Goal: Contribute content: Add original content to the website for others to see

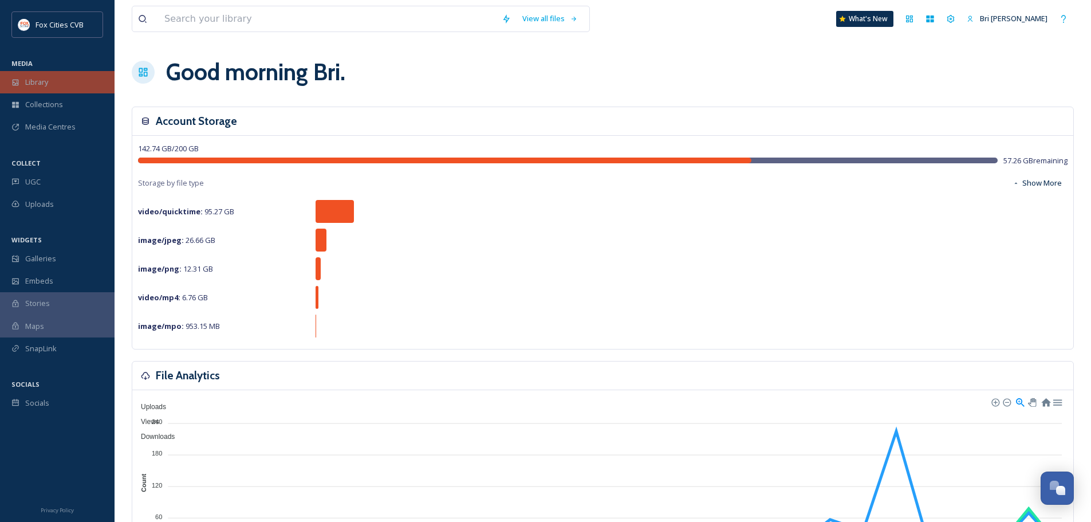
click at [28, 81] on span "Library" at bounding box center [36, 82] width 23 height 11
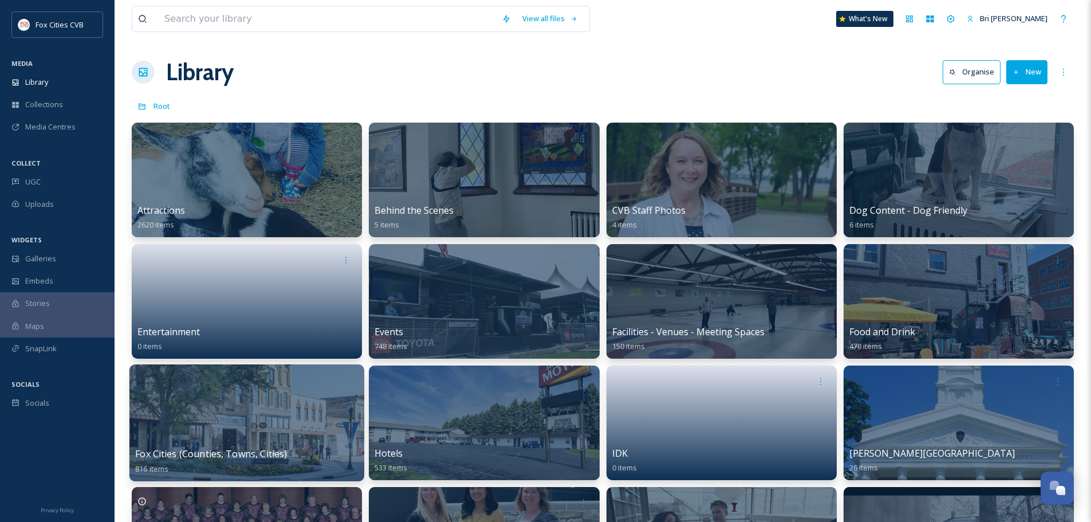
click at [210, 445] on div at bounding box center [246, 422] width 235 height 117
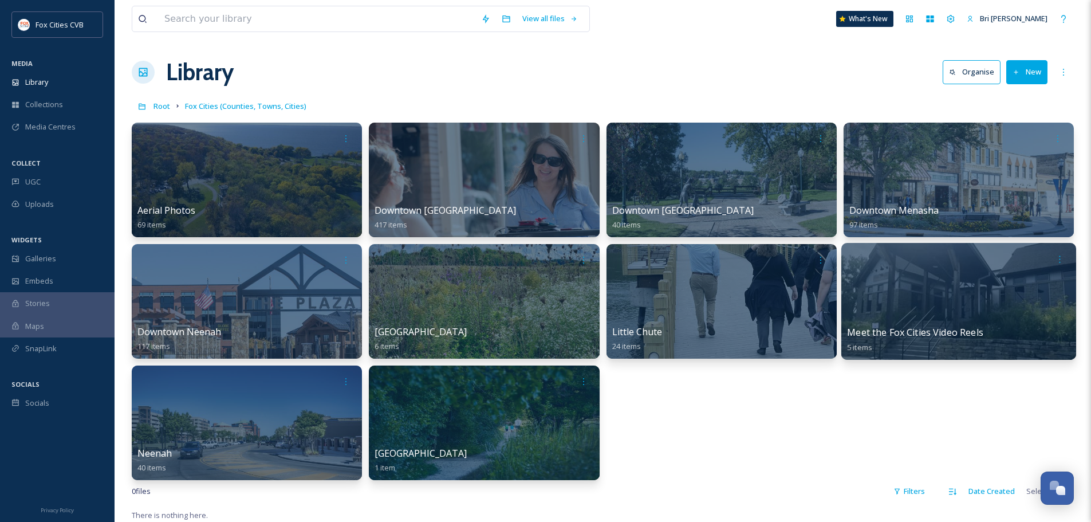
click at [970, 290] on div at bounding box center [958, 301] width 235 height 117
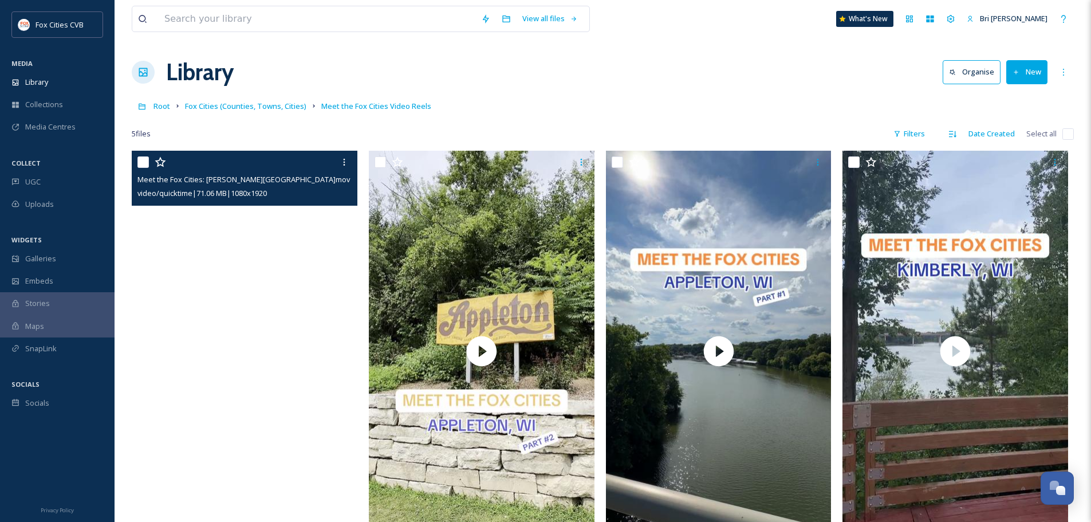
click at [143, 160] on input "checkbox" at bounding box center [142, 161] width 11 height 11
checkbox input "true"
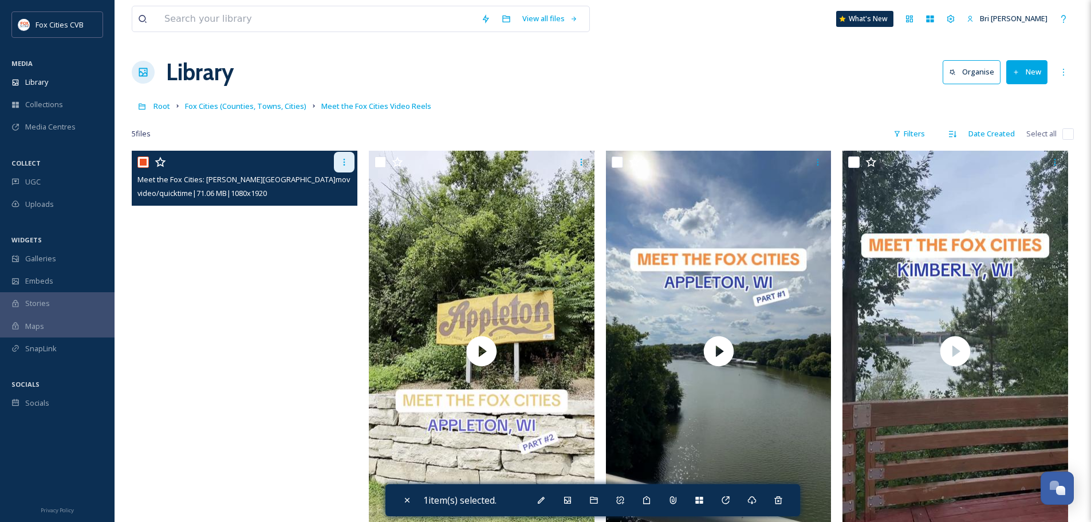
click at [338, 164] on div at bounding box center [344, 162] width 21 height 21
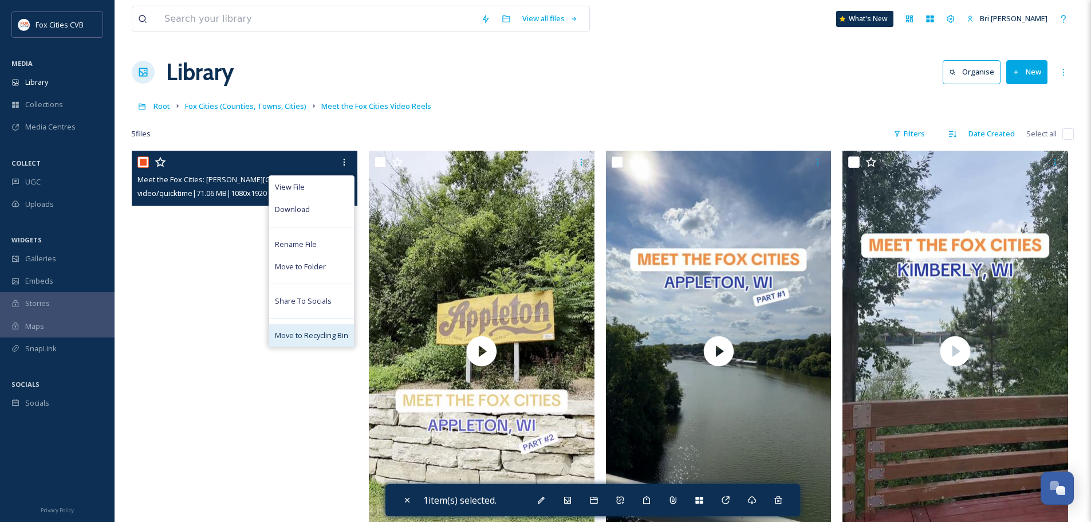
click at [327, 335] on span "Move to Recycling Bin" at bounding box center [311, 335] width 73 height 11
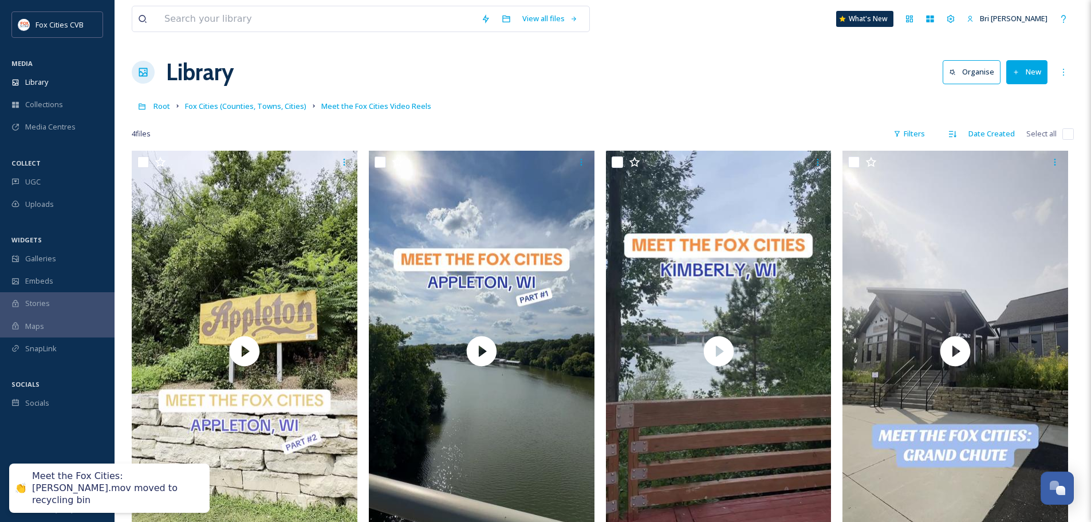
click at [542, 74] on div "Library Organise New" at bounding box center [603, 72] width 942 height 34
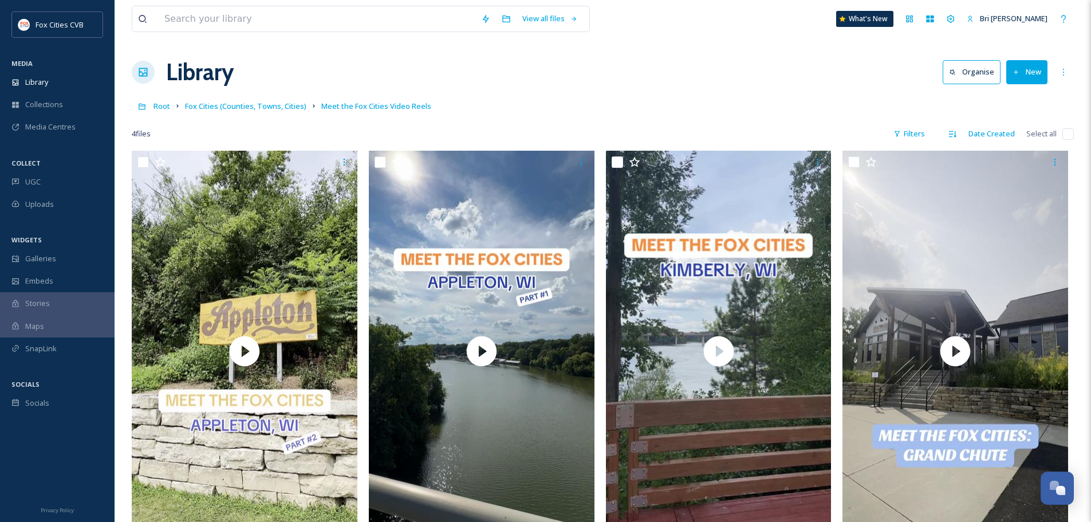
click at [1028, 62] on button "New" at bounding box center [1026, 71] width 41 height 23
click at [1025, 97] on span "File Upload" at bounding box center [1021, 98] width 38 height 11
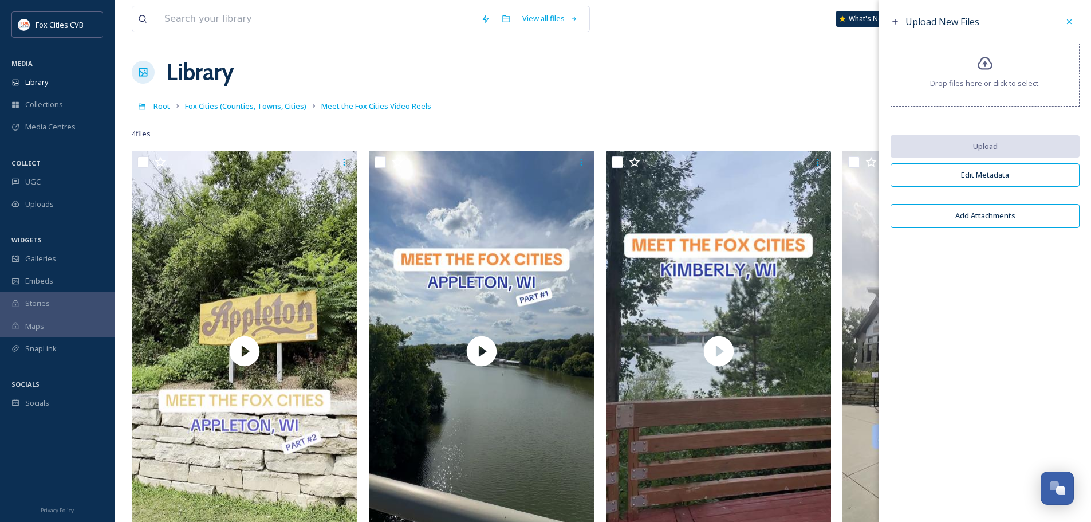
click at [989, 76] on div "Drop files here or click to select." at bounding box center [984, 75] width 189 height 63
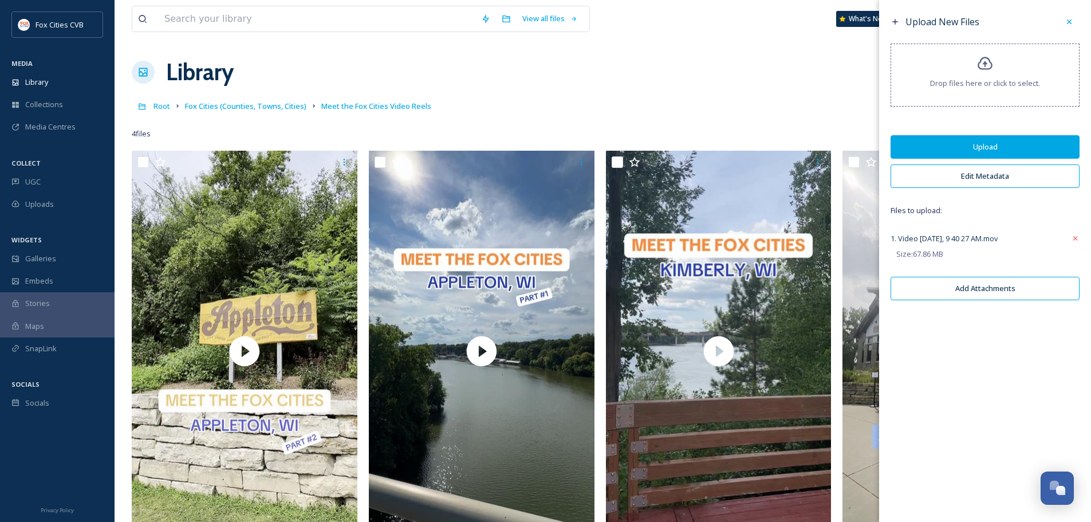
click at [1001, 144] on button "Upload" at bounding box center [984, 146] width 189 height 23
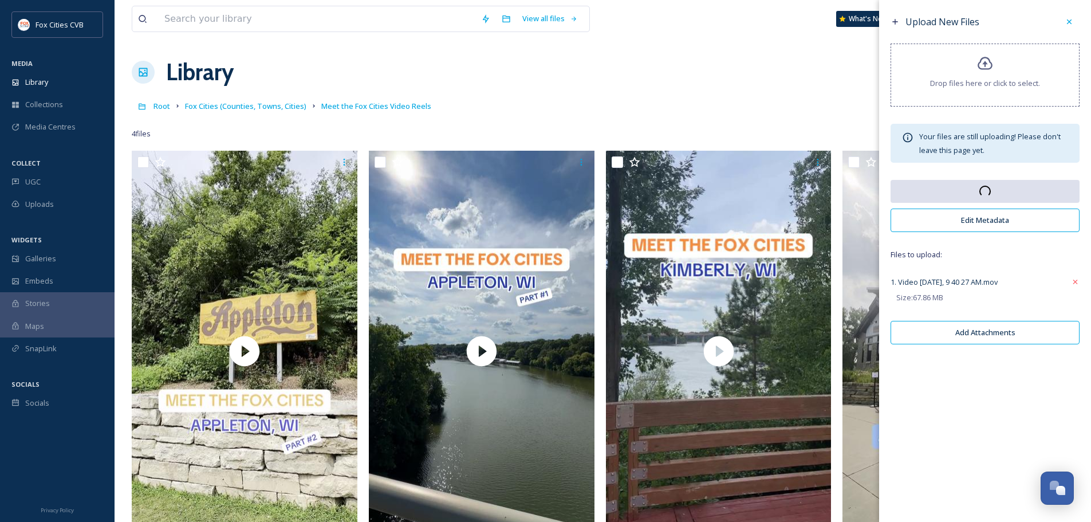
click at [999, 223] on button "Edit Metadata" at bounding box center [984, 219] width 189 height 23
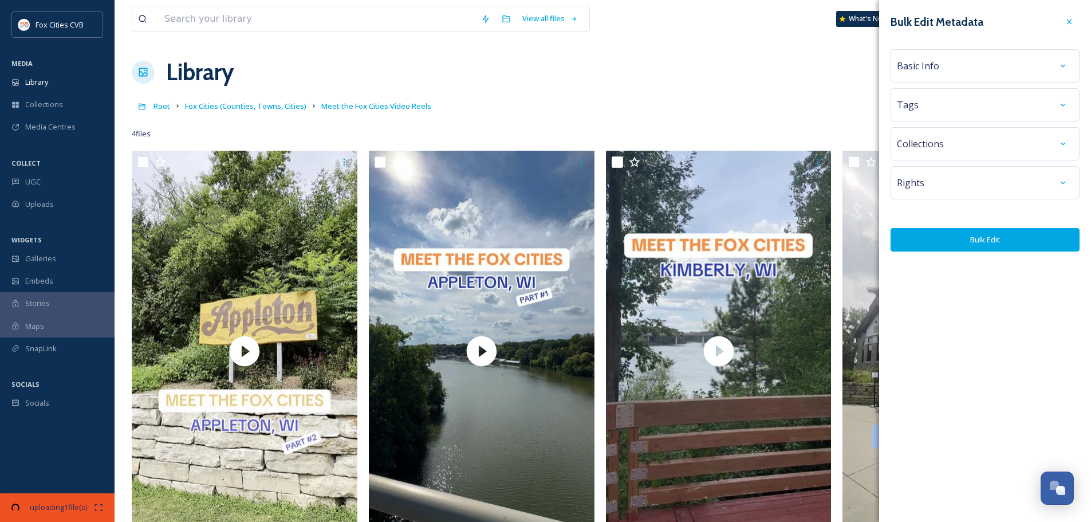
click at [926, 55] on div "Basic Info" at bounding box center [984, 65] width 189 height 33
click at [928, 69] on span "Basic Info" at bounding box center [917, 66] width 42 height 14
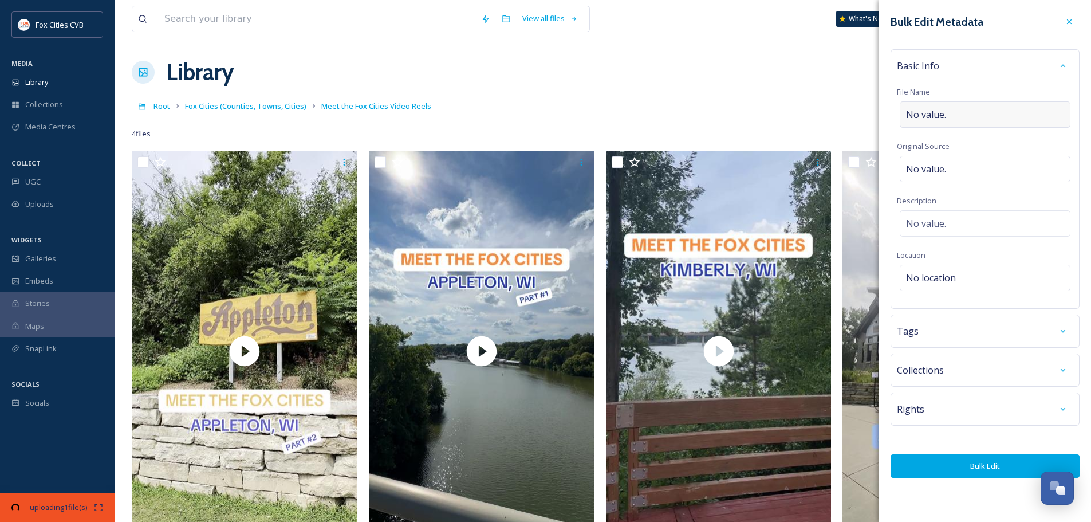
click at [943, 113] on span "No value." at bounding box center [926, 115] width 40 height 14
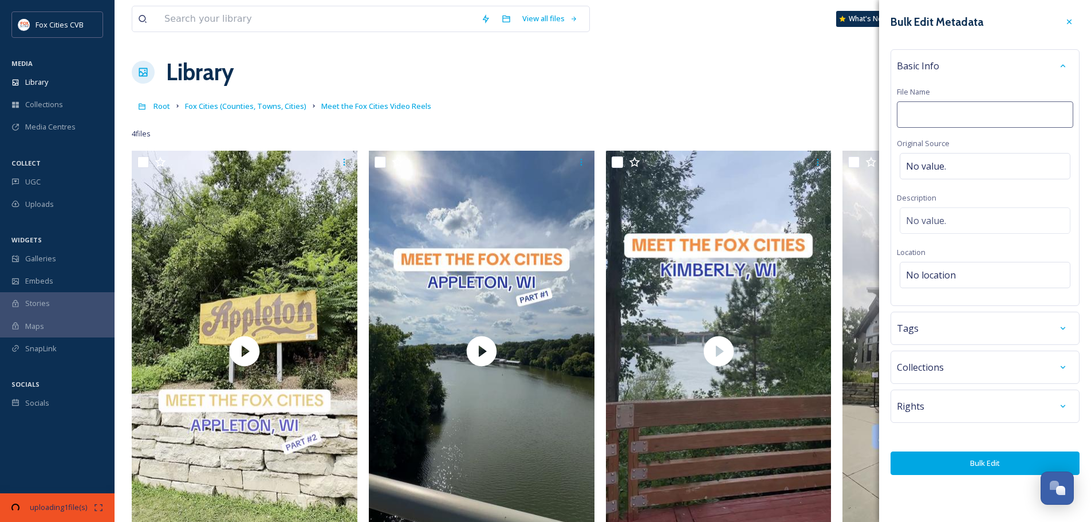
click at [959, 112] on input at bounding box center [984, 114] width 176 height 26
type input "Meet the Fox Cities: [PERSON_NAME]"
click at [940, 282] on span "No location" at bounding box center [931, 275] width 50 height 14
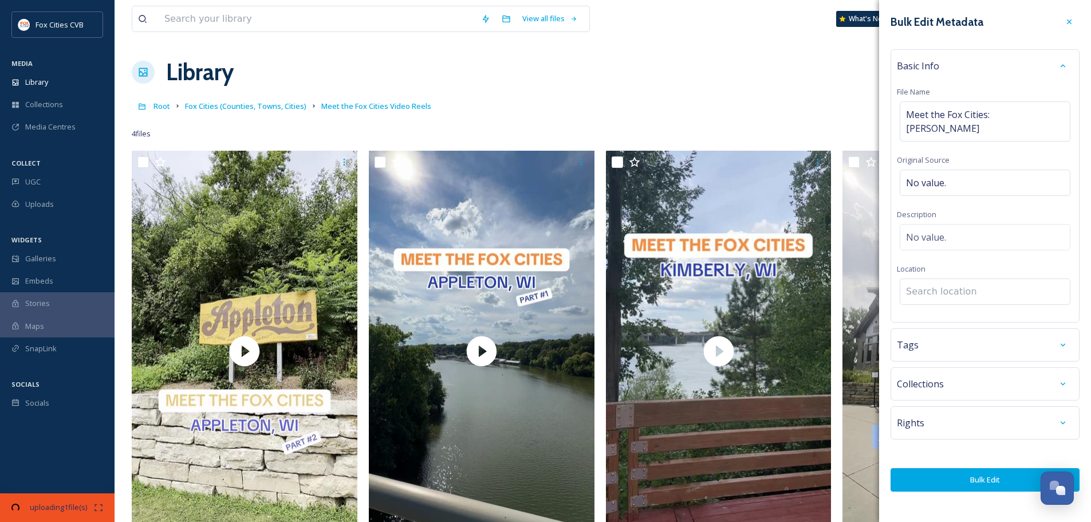
click at [940, 279] on input at bounding box center [984, 291] width 169 height 25
type input "sherwood wis"
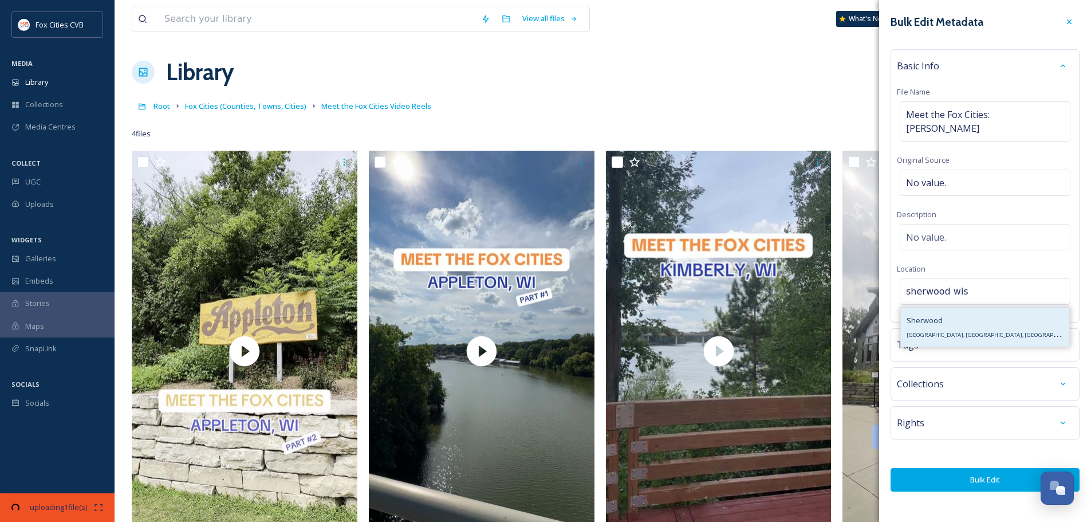
click at [996, 307] on div "[PERSON_NAME], [GEOGRAPHIC_DATA], [GEOGRAPHIC_DATA]" at bounding box center [985, 326] width 168 height 39
click at [975, 470] on button "Bulk Edit" at bounding box center [984, 479] width 189 height 23
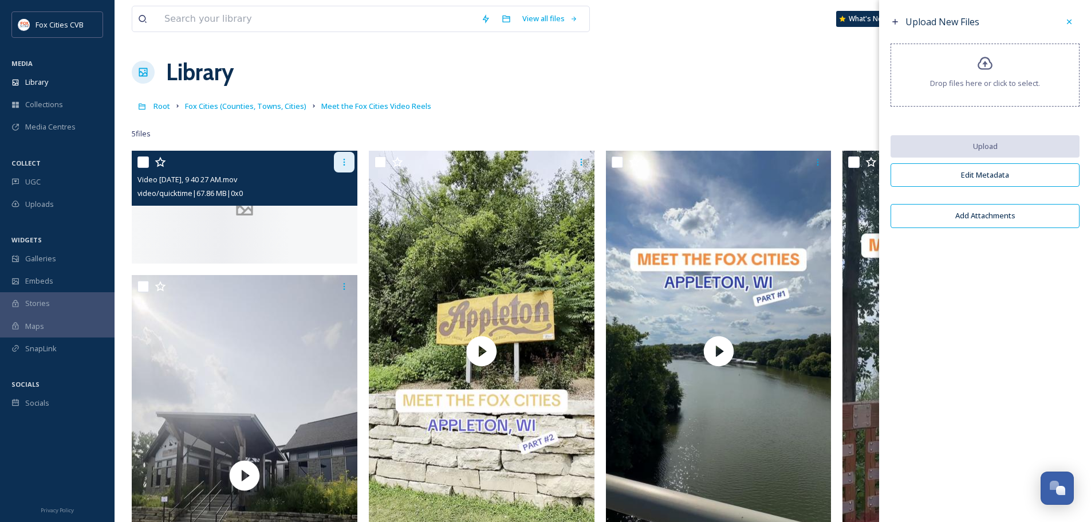
click at [344, 160] on icon at bounding box center [343, 161] width 9 height 9
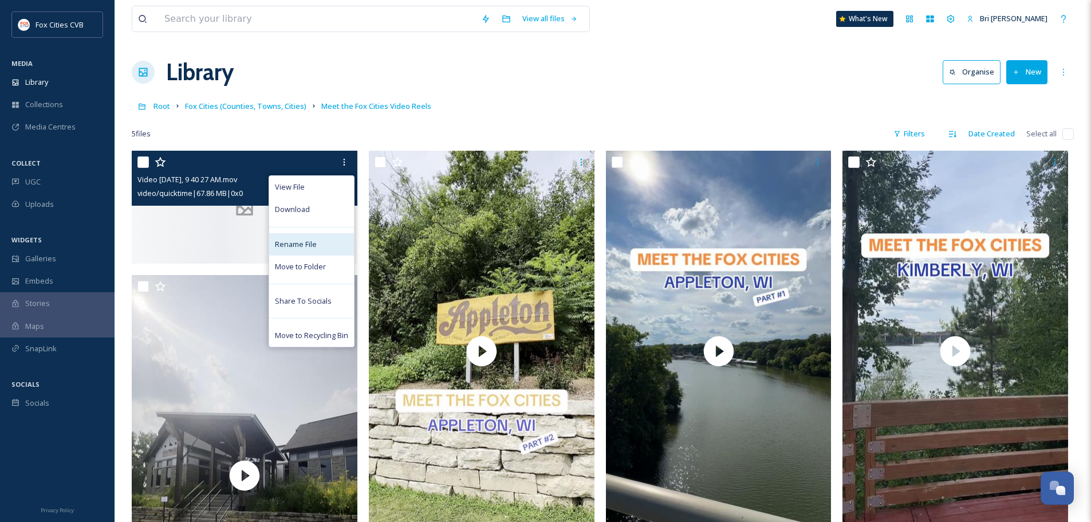
click at [312, 242] on span "Rename File" at bounding box center [296, 244] width 42 height 11
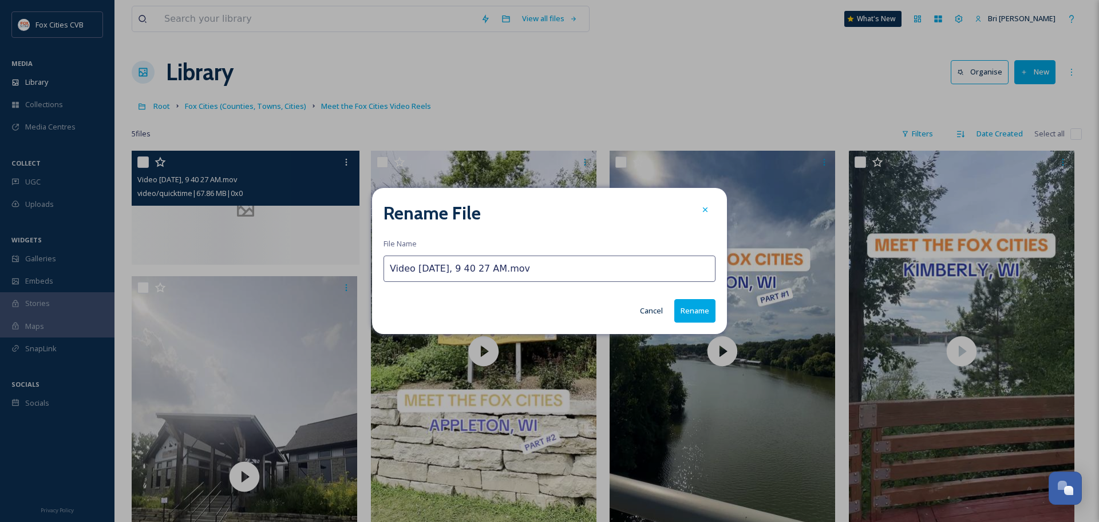
click at [440, 262] on input "Video [DATE], 9 40 27 AM.mov" at bounding box center [550, 268] width 332 height 26
click at [440, 263] on input "Video [DATE], 9 40 27 AM.mov" at bounding box center [550, 268] width 332 height 26
click at [445, 265] on input "Video [DATE], 9 40 27 AM.mov" at bounding box center [550, 268] width 332 height 26
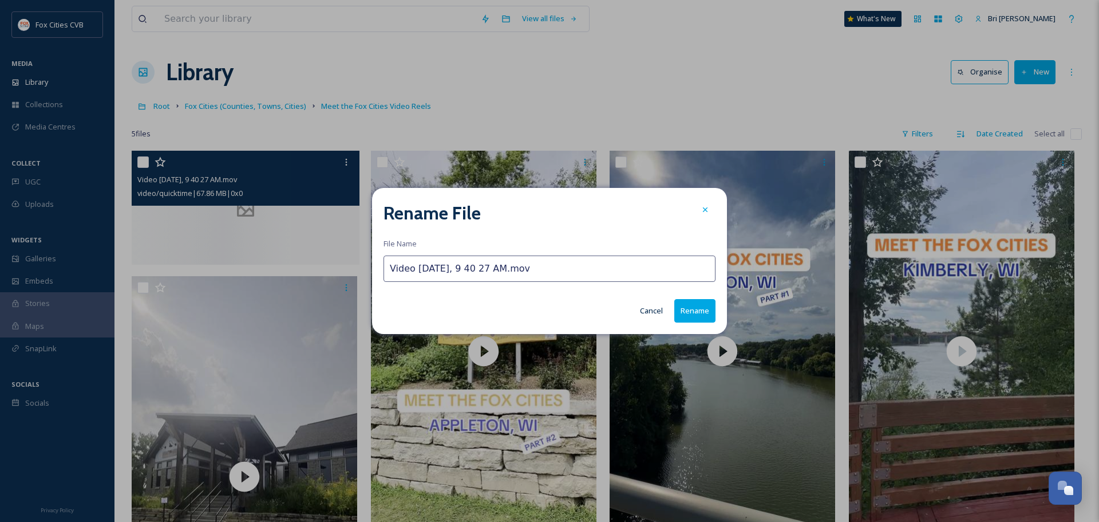
click at [445, 266] on input "Video [DATE], 9 40 27 AM.mov" at bounding box center [550, 268] width 332 height 26
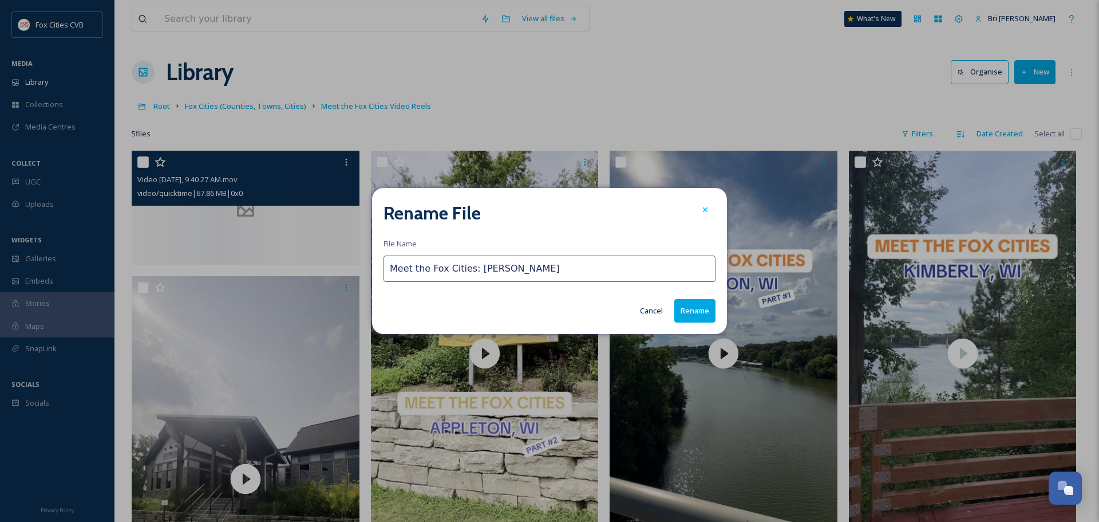
type input "Meet the Fox Cities: [PERSON_NAME]"
click at [702, 311] on button "Rename" at bounding box center [694, 310] width 41 height 23
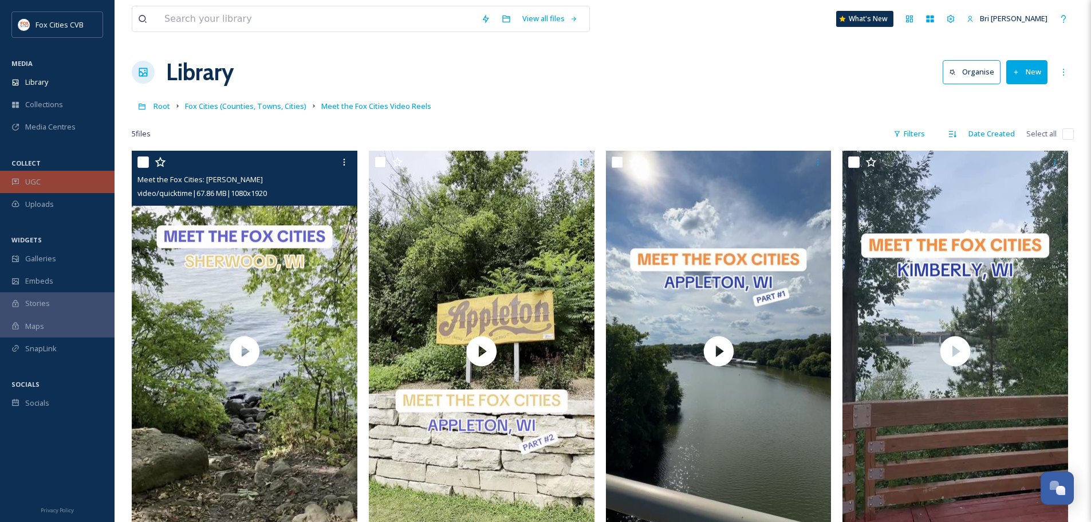
click at [65, 181] on div "UGC" at bounding box center [57, 182] width 114 height 22
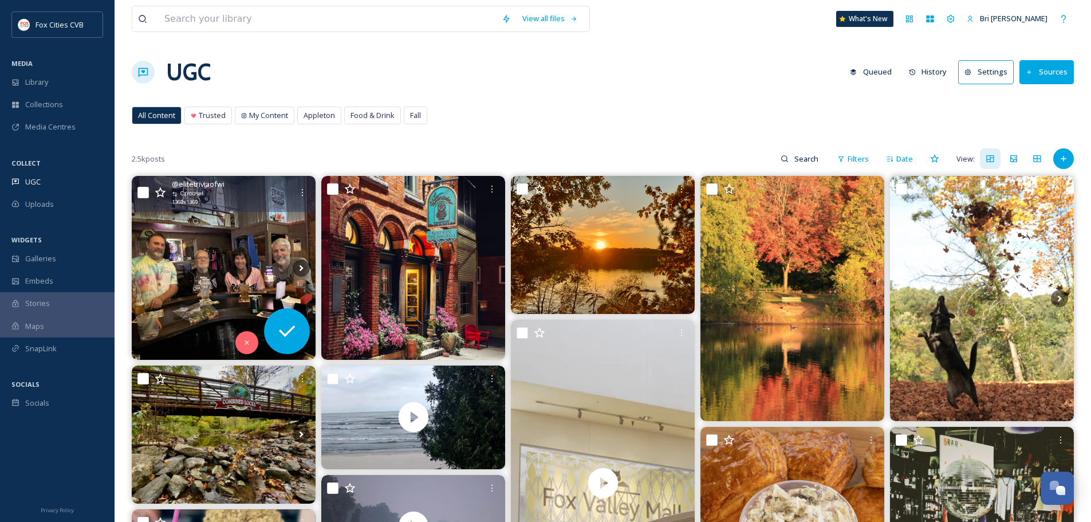
click at [286, 251] on img at bounding box center [224, 268] width 184 height 184
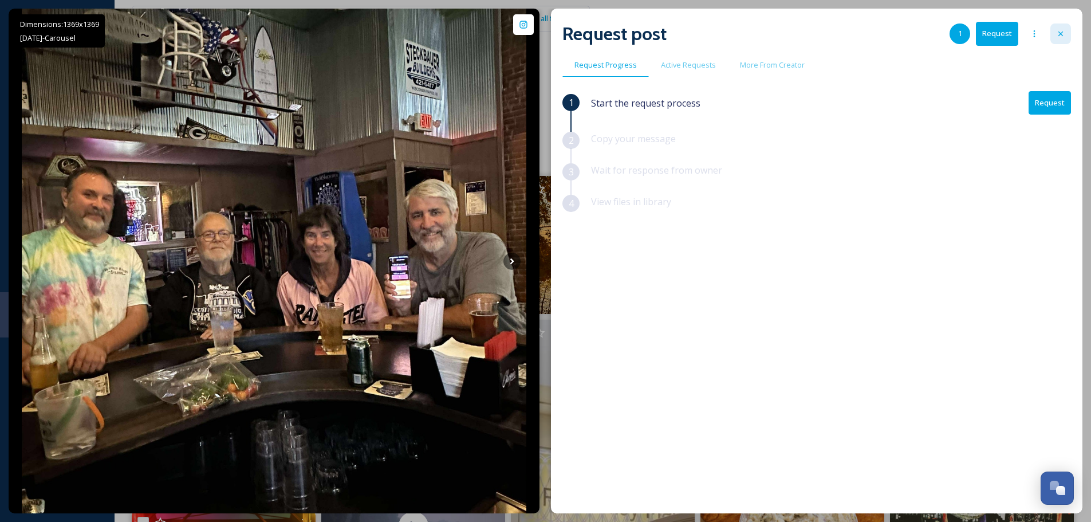
click at [1066, 34] on div at bounding box center [1060, 33] width 21 height 21
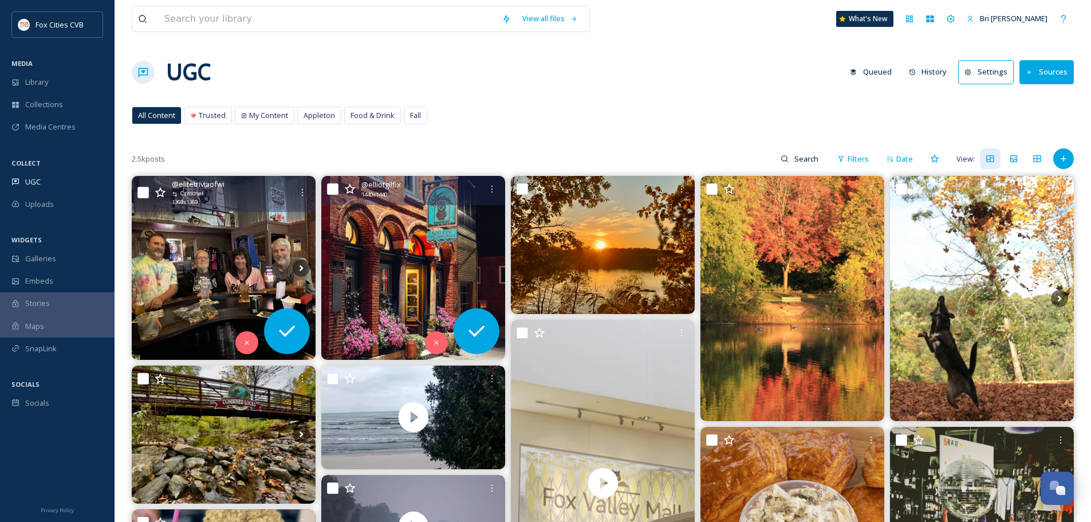
click at [406, 232] on img at bounding box center [413, 268] width 184 height 184
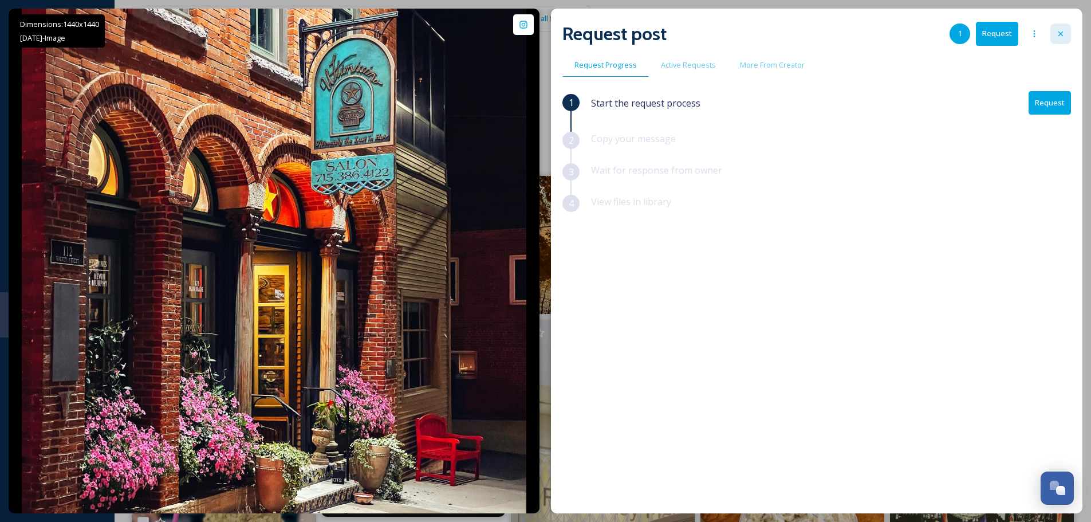
click at [1065, 33] on div at bounding box center [1060, 33] width 21 height 21
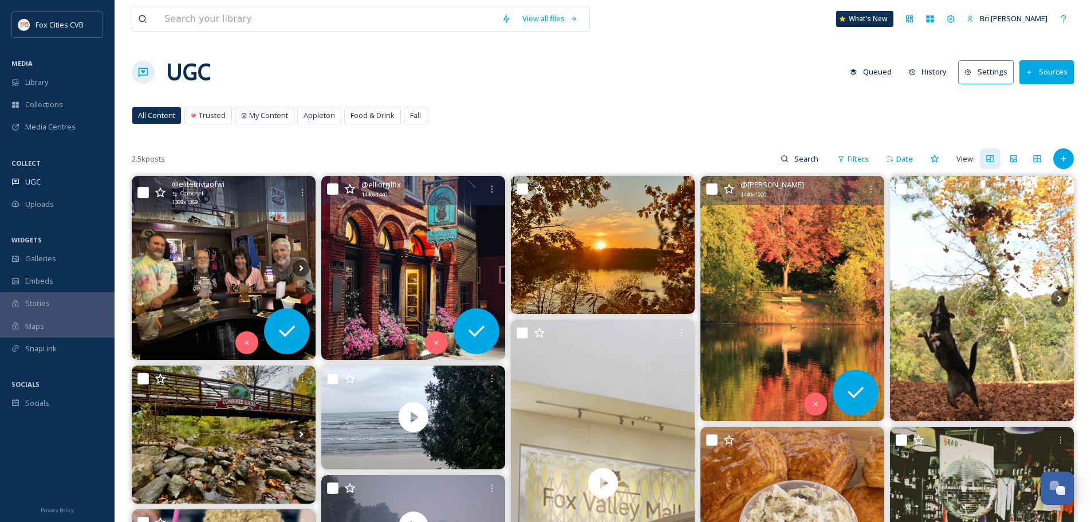
click at [731, 233] on img at bounding box center [792, 298] width 184 height 245
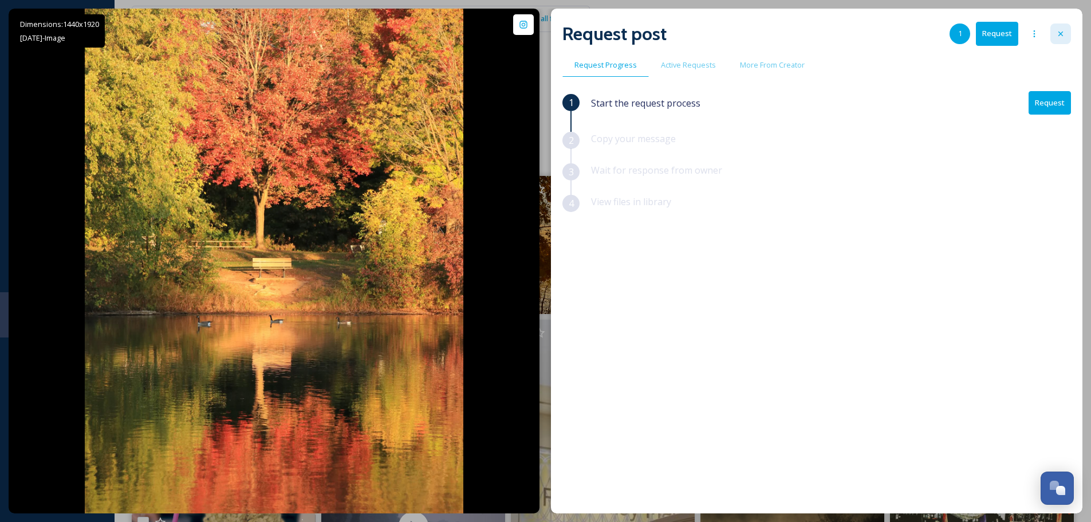
click at [1064, 34] on icon at bounding box center [1060, 33] width 9 height 9
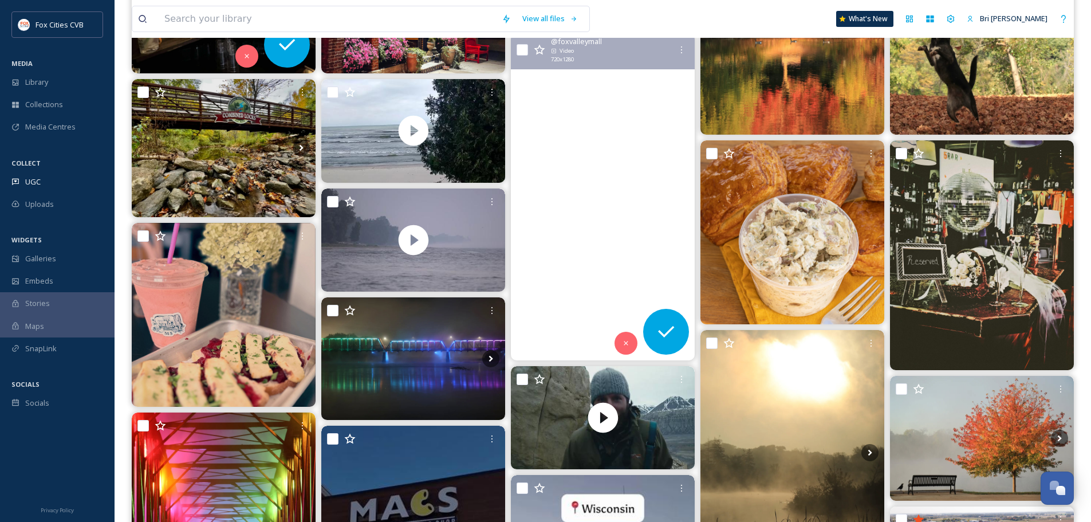
scroll to position [172, 0]
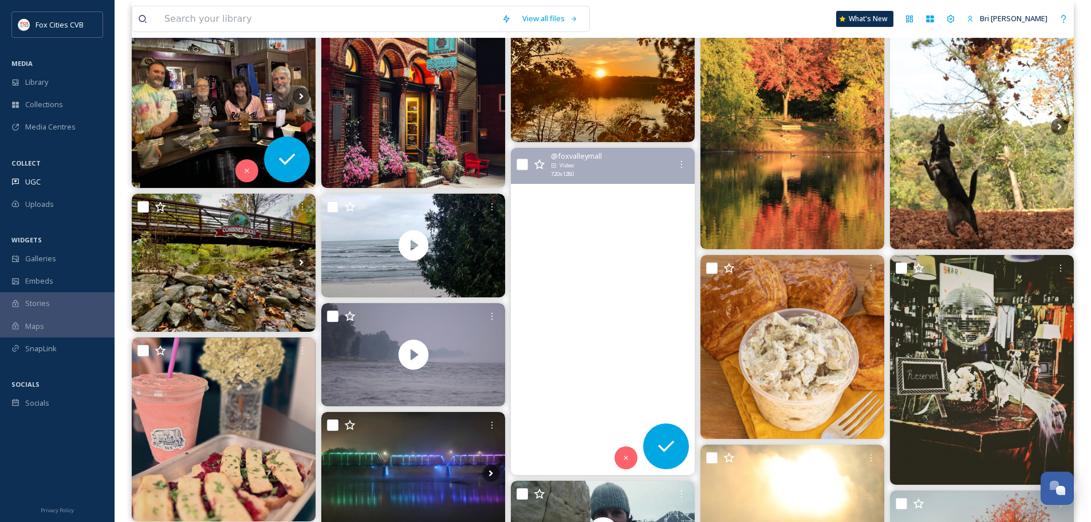
click at [649, 206] on video "Countdown mode: ON. ⏰🎅 With just 10 Saturdays until Christmas, it's almost time…" at bounding box center [603, 311] width 184 height 327
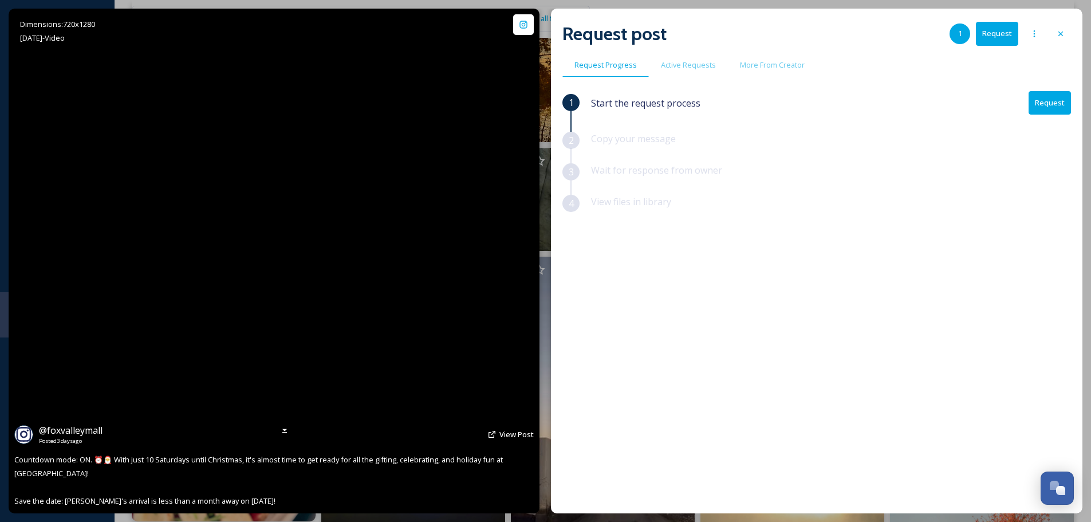
click at [275, 255] on video "Countdown mode: ON. ⏰🎅 With just 10 Saturdays until Christmas, it's almost time…" at bounding box center [274, 261] width 284 height 504
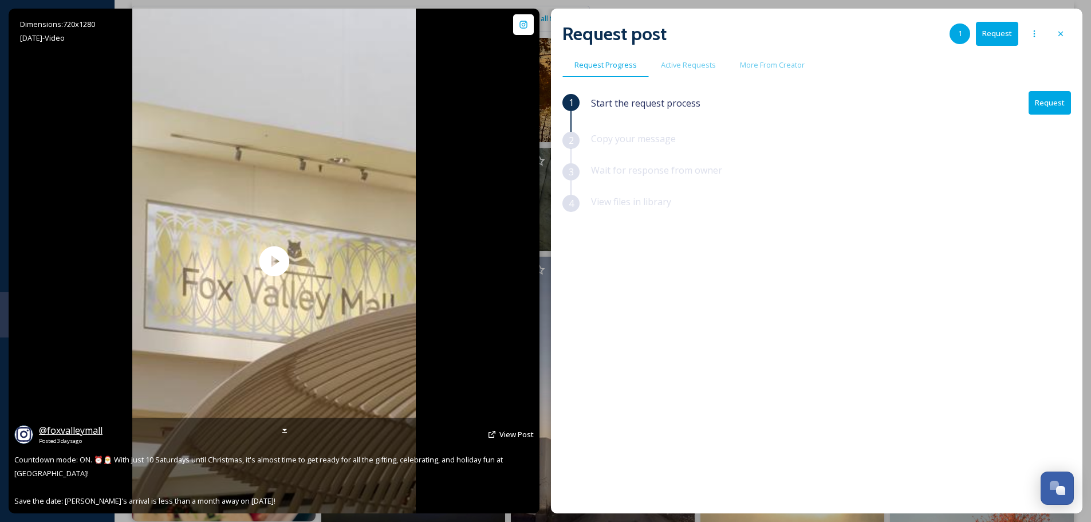
click at [69, 428] on span "@ foxvalleymall" at bounding box center [71, 430] width 64 height 13
